Goal: Transaction & Acquisition: Purchase product/service

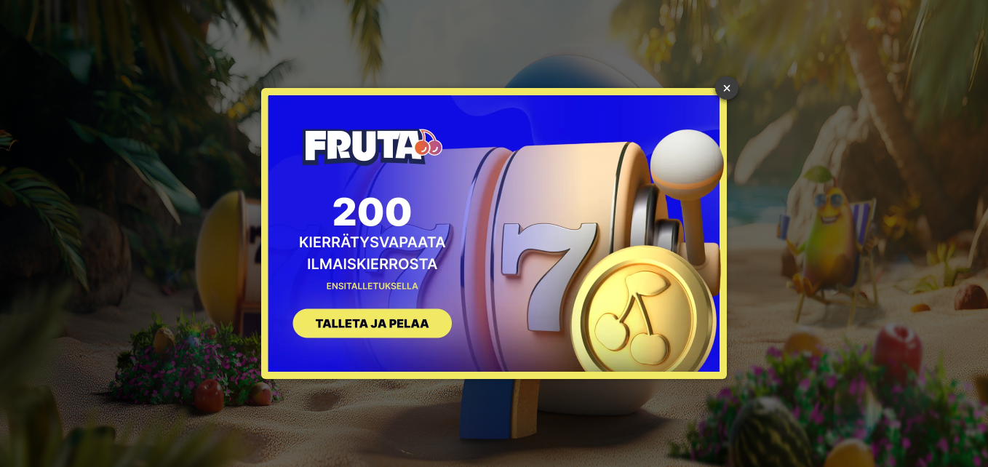
click at [727, 87] on link "×" at bounding box center [726, 87] width 23 height 23
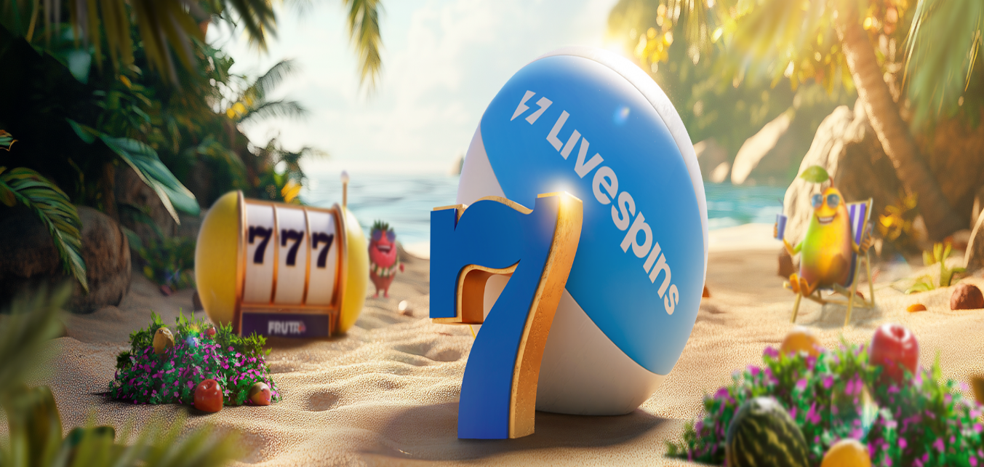
scroll to position [145, 0]
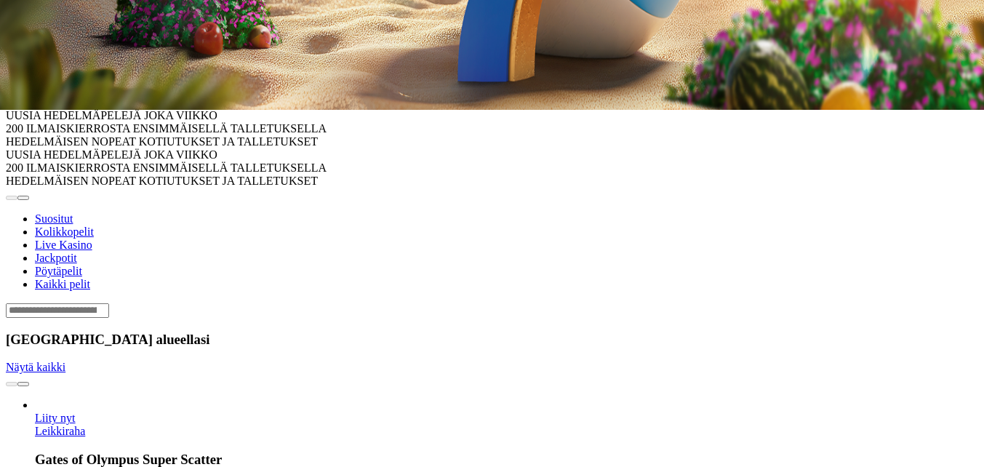
scroll to position [364, 0]
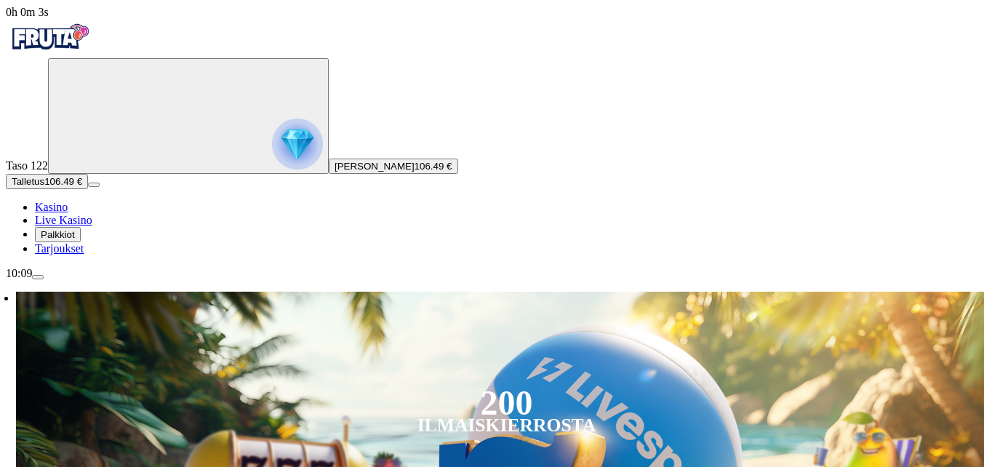
scroll to position [218, 0]
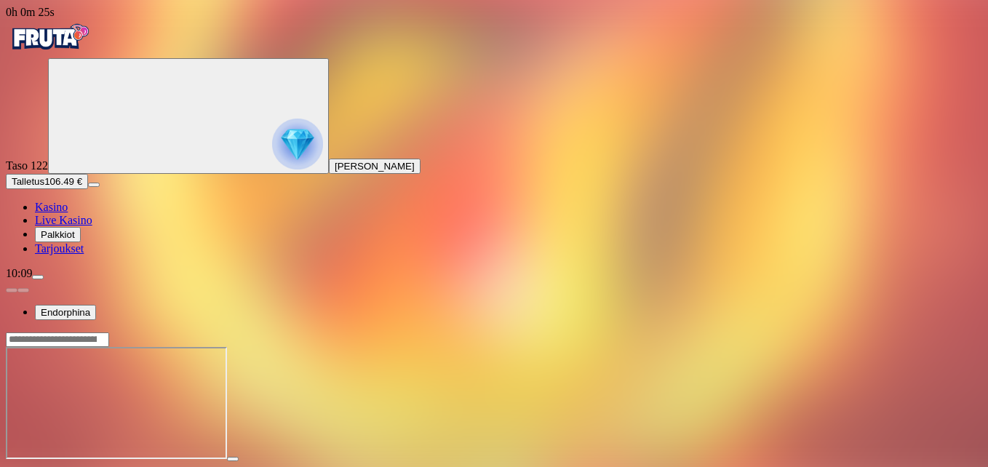
click at [35, 466] on span "fullscreen icon" at bounding box center [35, 472] width 0 height 0
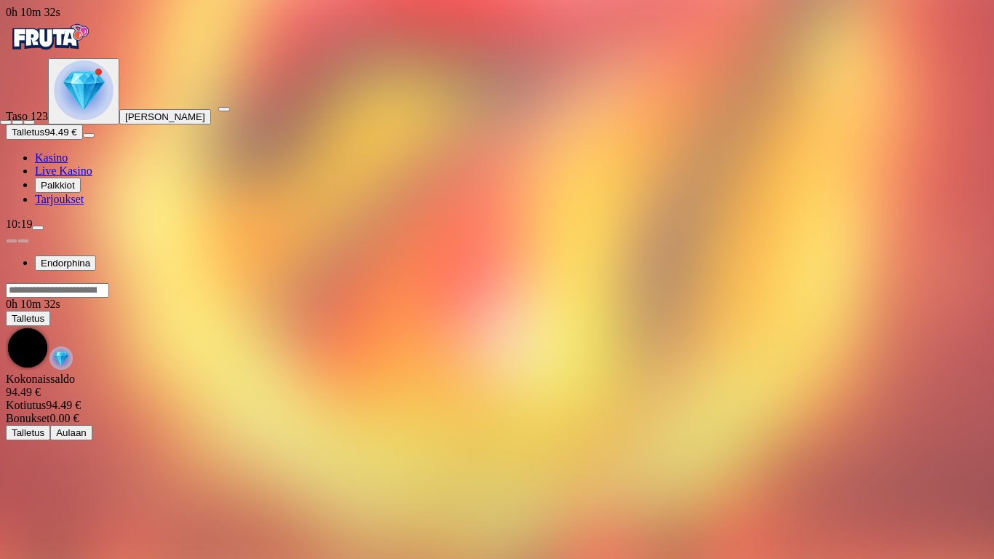
click at [6, 122] on span "close icon" at bounding box center [6, 122] width 0 height 0
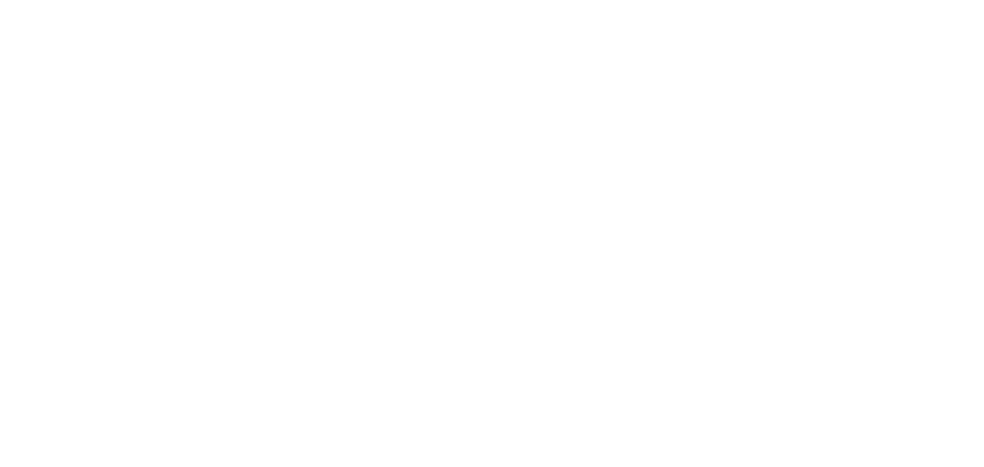
scroll to position [436, 0]
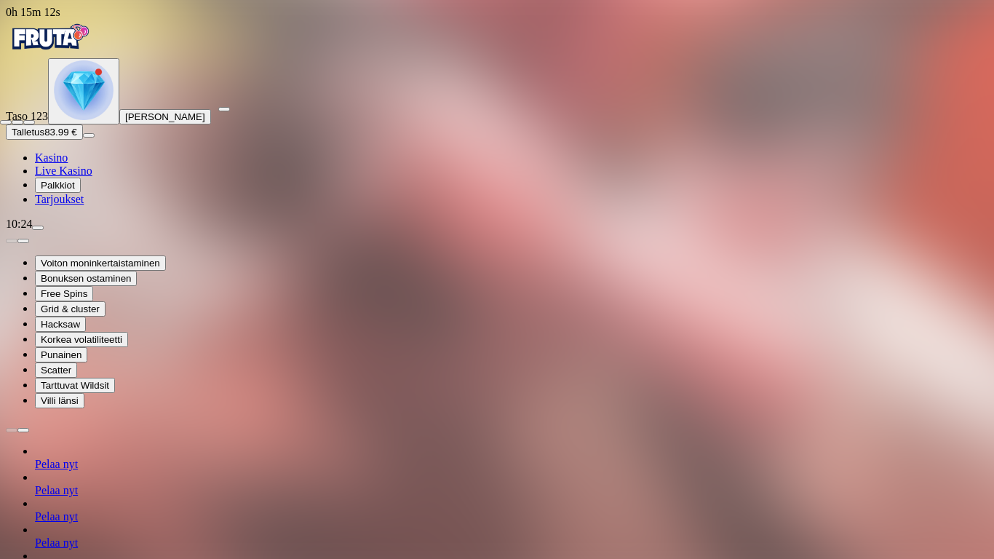
click at [6, 122] on span "close icon" at bounding box center [6, 122] width 0 height 0
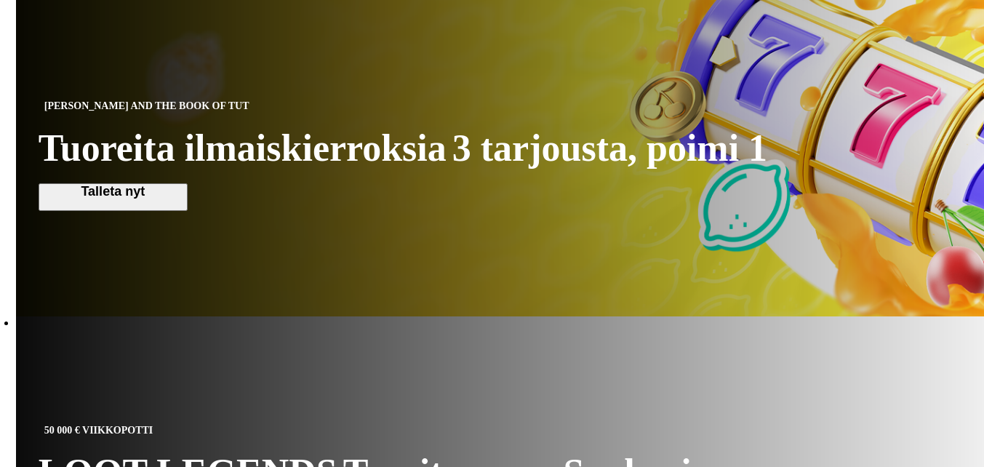
scroll to position [800, 0]
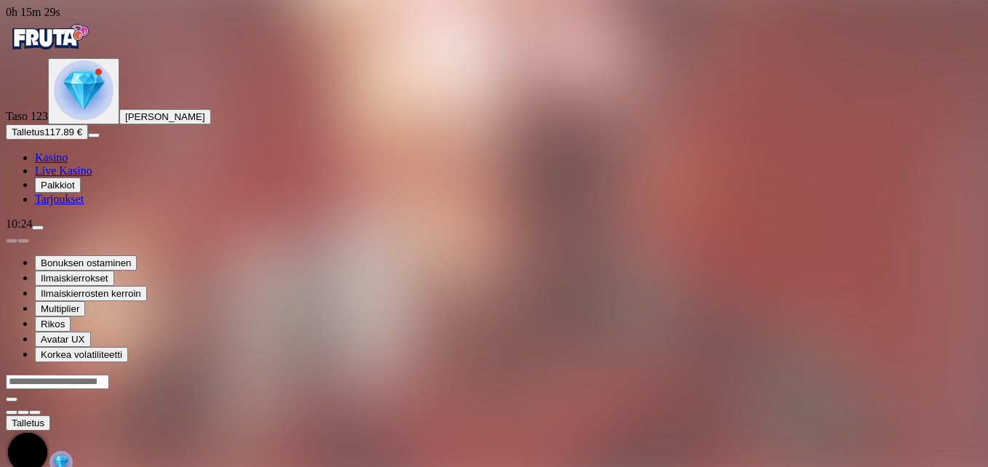
click at [376, 389] on div at bounding box center [494, 389] width 976 height 0
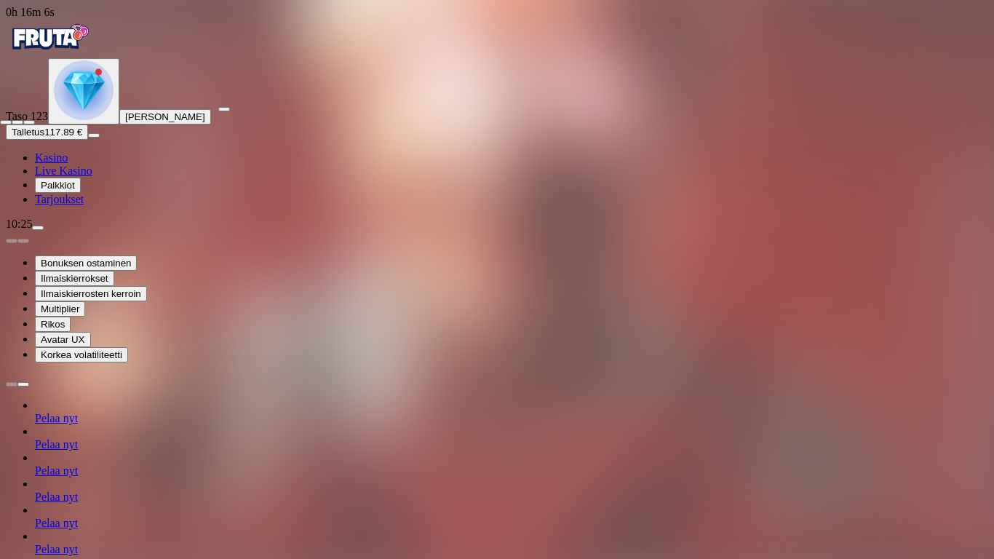
click at [29, 122] on span "fullscreen-exit icon" at bounding box center [29, 122] width 0 height 0
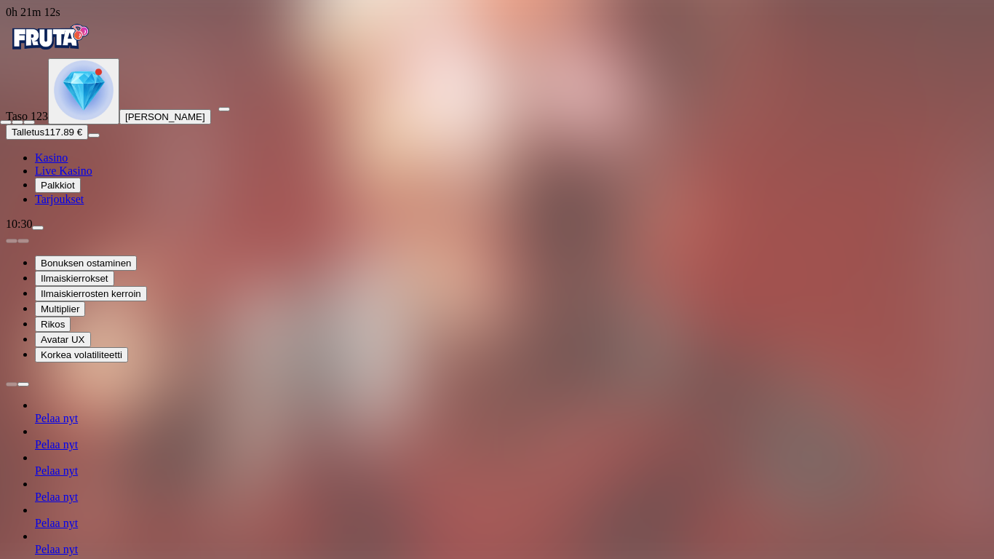
click at [6, 122] on span "close icon" at bounding box center [6, 122] width 0 height 0
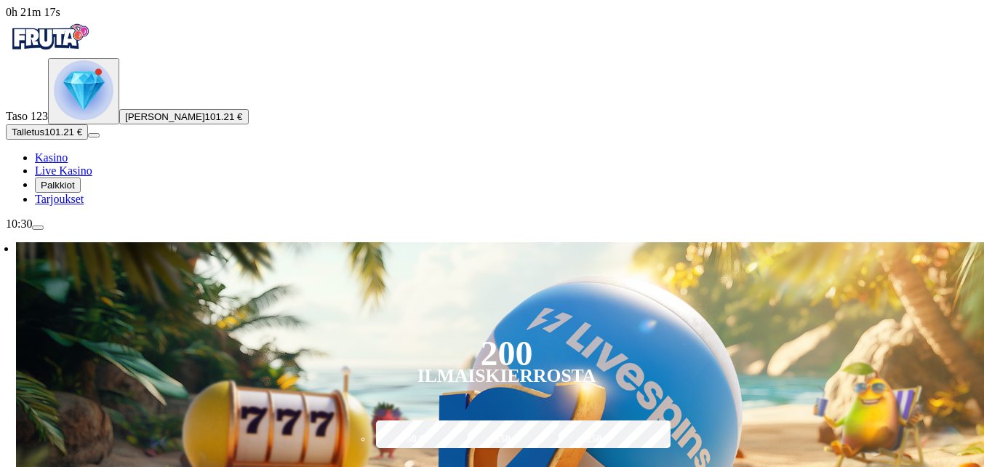
click at [38, 228] on span "menu icon" at bounding box center [38, 228] width 0 height 0
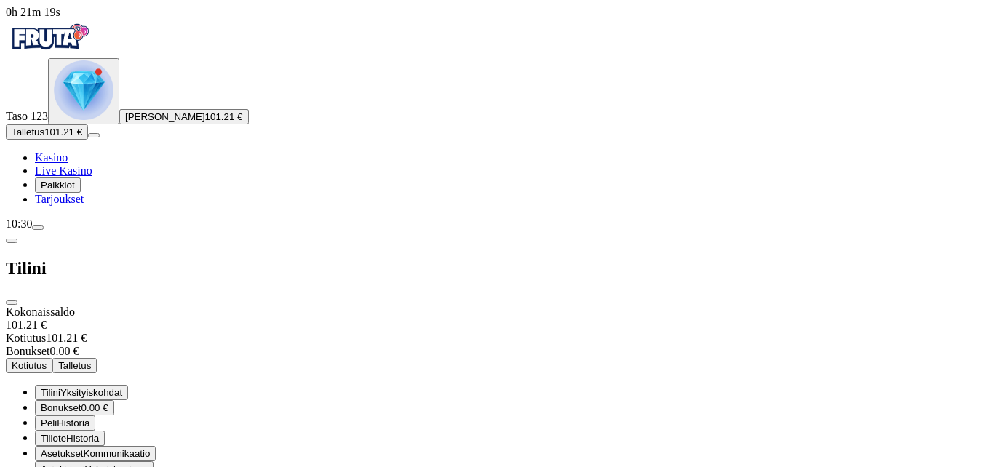
click at [47, 360] on span "Kotiutus" at bounding box center [29, 365] width 35 height 11
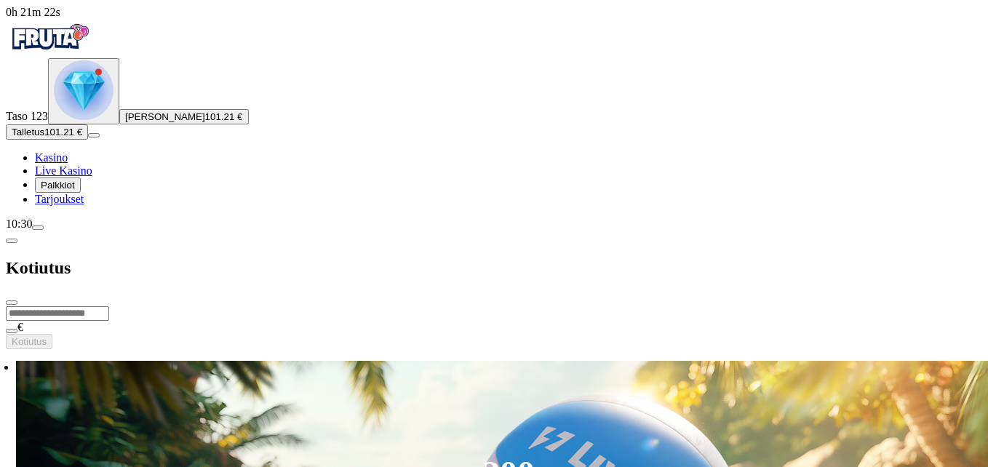
click at [109, 306] on input "number" at bounding box center [57, 313] width 103 height 15
type input "***"
click at [52, 334] on button "Kotiutus" at bounding box center [29, 341] width 47 height 15
click at [12, 303] on span "close icon" at bounding box center [12, 303] width 0 height 0
